Goal: Task Accomplishment & Management: Manage account settings

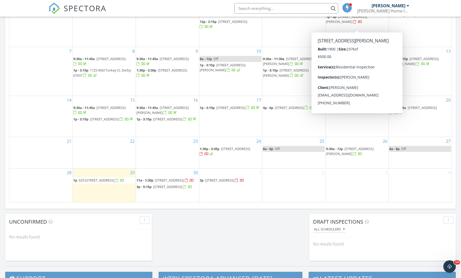
scroll to position [473, 461]
click at [443, 8] on nav "SPECTORA Dylan Seacat Seacat Home Inspections Role: Inspector Change Role Dashb…" at bounding box center [230, 8] width 461 height 17
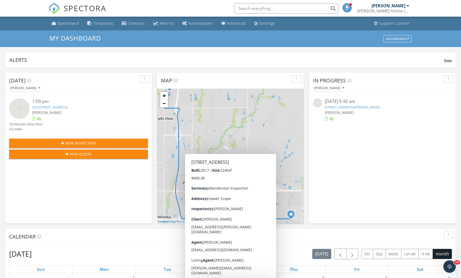
scroll to position [0, 0]
click at [265, 26] on link "Settings" at bounding box center [264, 24] width 25 height 10
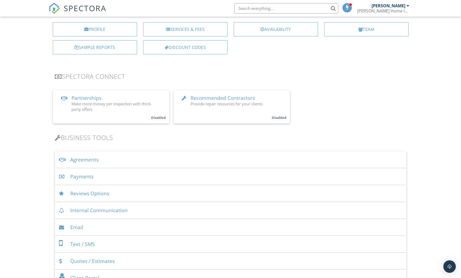
scroll to position [58, 0]
click at [86, 156] on div "Agreements" at bounding box center [230, 159] width 351 height 17
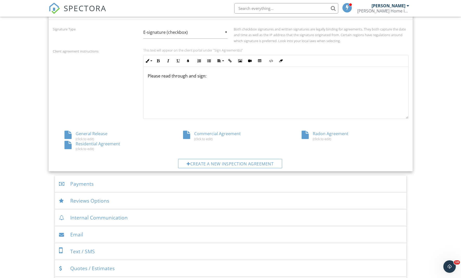
scroll to position [196, 0]
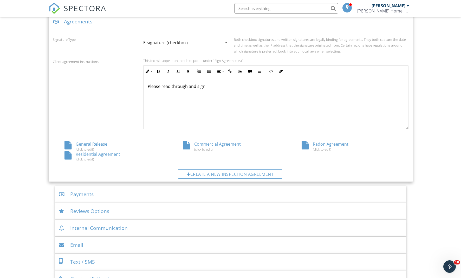
click at [91, 144] on div "General Release (click to edit)" at bounding box center [112, 146] width 118 height 10
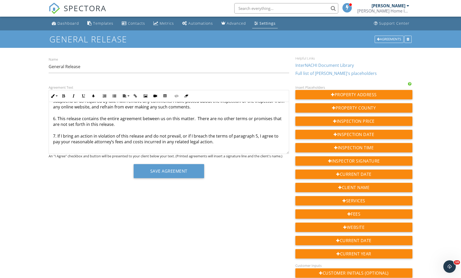
click at [264, 10] on input "text" at bounding box center [286, 8] width 104 height 10
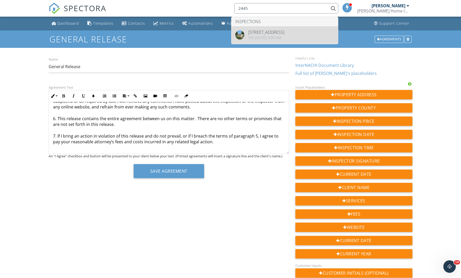
type input "2445"
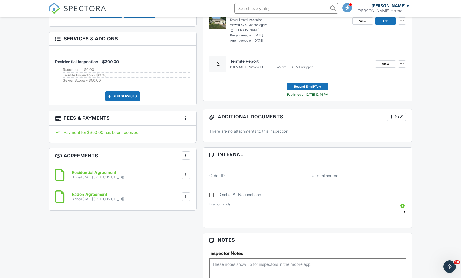
scroll to position [281, 0]
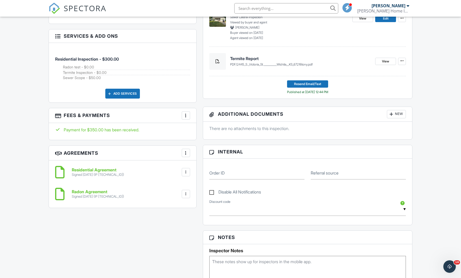
click at [188, 151] on div at bounding box center [185, 152] width 5 height 5
click at [210, 170] on li "Add Agreement" at bounding box center [217, 168] width 64 height 13
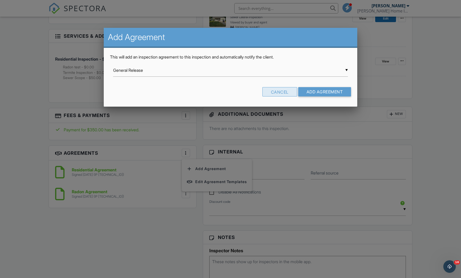
click at [285, 92] on div "Cancel" at bounding box center [279, 91] width 35 height 9
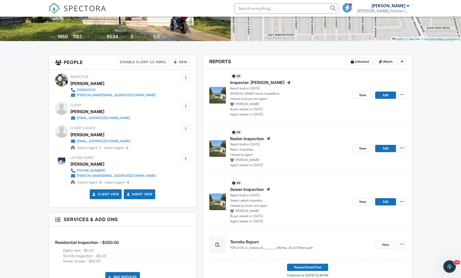
scroll to position [104, 0]
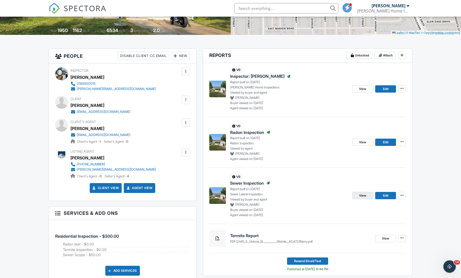
click at [359, 196] on span "View" at bounding box center [362, 195] width 7 height 5
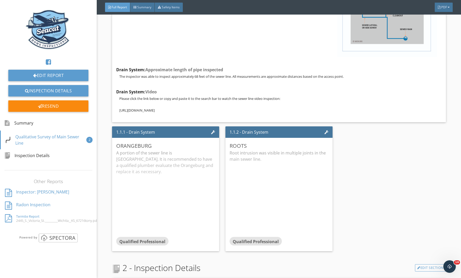
scroll to position [277, 0]
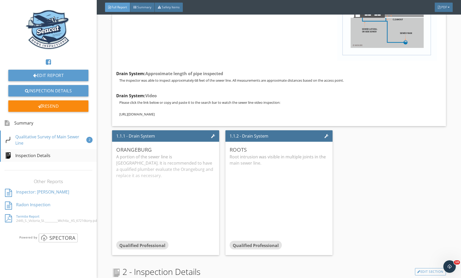
click at [43, 156] on div "Inspection Details" at bounding box center [27, 155] width 45 height 6
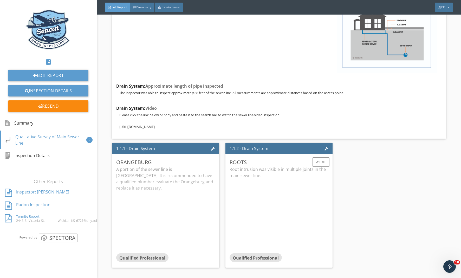
scroll to position [239, 0]
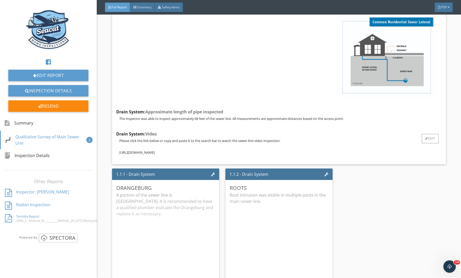
click at [153, 154] on p "https://youtu.be/ezlrsvL8fkM" at bounding box center [280, 152] width 322 height 4
copy div "https://youtu.be/ezlrsvL8fkM"
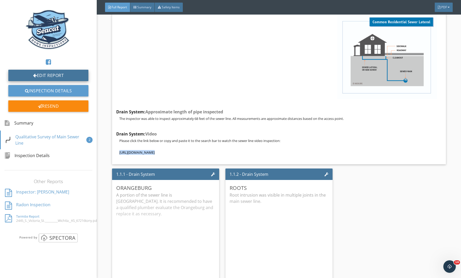
click at [42, 76] on link "Edit Report" at bounding box center [48, 75] width 80 height 11
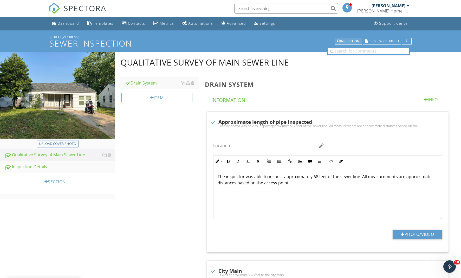
click at [348, 42] on div "Inspection" at bounding box center [348, 41] width 23 height 4
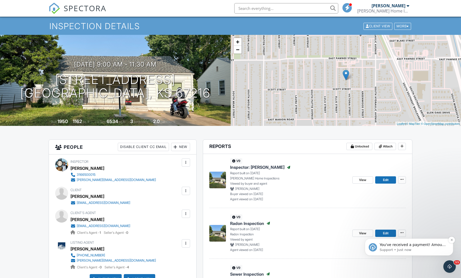
click at [412, 246] on span "You've received a payment! Amount $775.00 Fee $0.00 Net $775.00 Transaction # p…" at bounding box center [412, 272] width 67 height 61
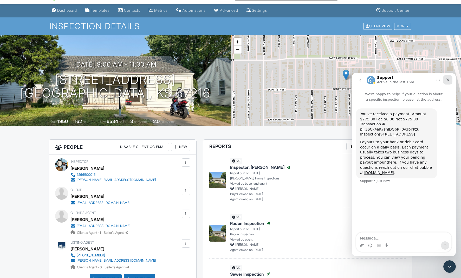
click at [449, 80] on icon "Close" at bounding box center [447, 80] width 4 height 4
